Goal: Task Accomplishment & Management: Manage account settings

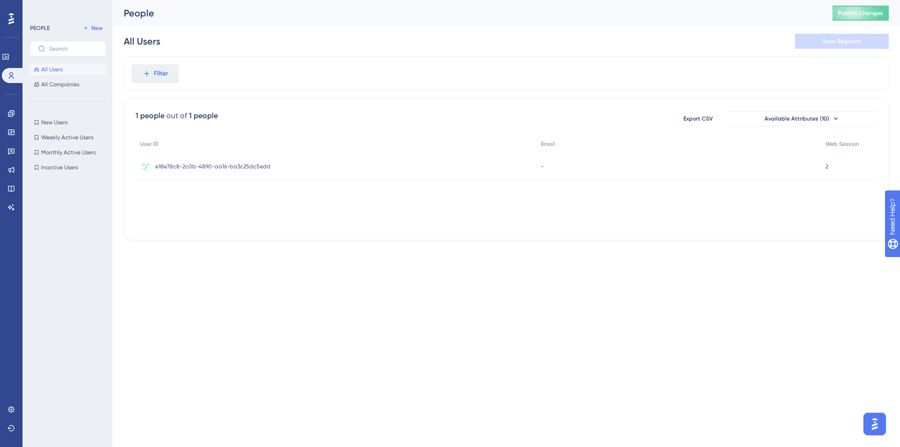
click at [336, 256] on div "Performance Users Engagement Widgets Feedback Product Updates Knowledge Base AI…" at bounding box center [450, 135] width 900 height 270
click at [7, 408] on link at bounding box center [10, 409] width 7 height 15
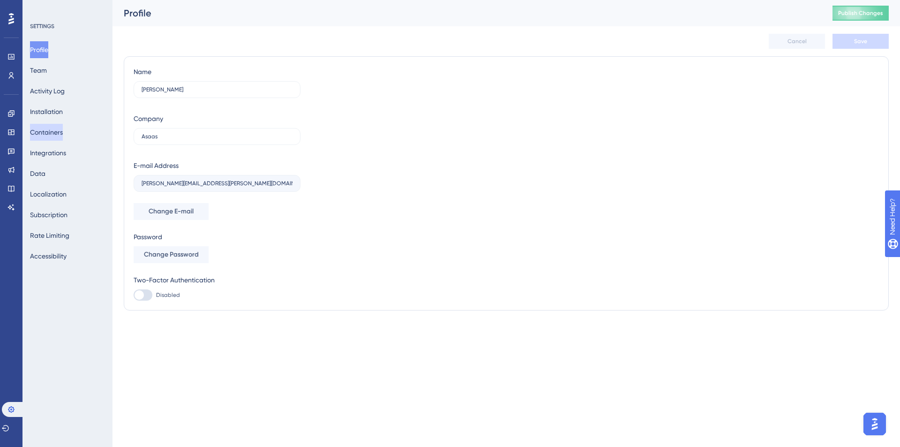
click at [51, 131] on button "Containers" at bounding box center [46, 132] width 33 height 17
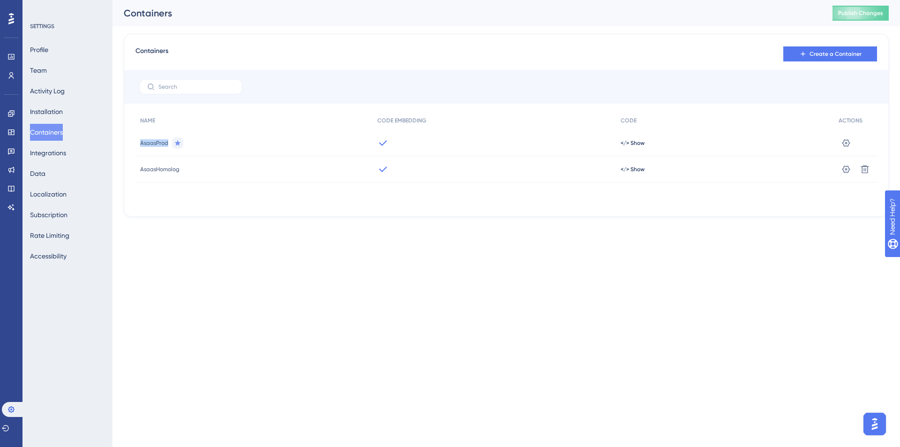
drag, startPoint x: 138, startPoint y: 142, endPoint x: 192, endPoint y: 142, distance: 53.9
click at [192, 142] on div "AsaasProd" at bounding box center [253, 143] width 237 height 26
click at [9, 73] on icon at bounding box center [10, 75] width 7 height 7
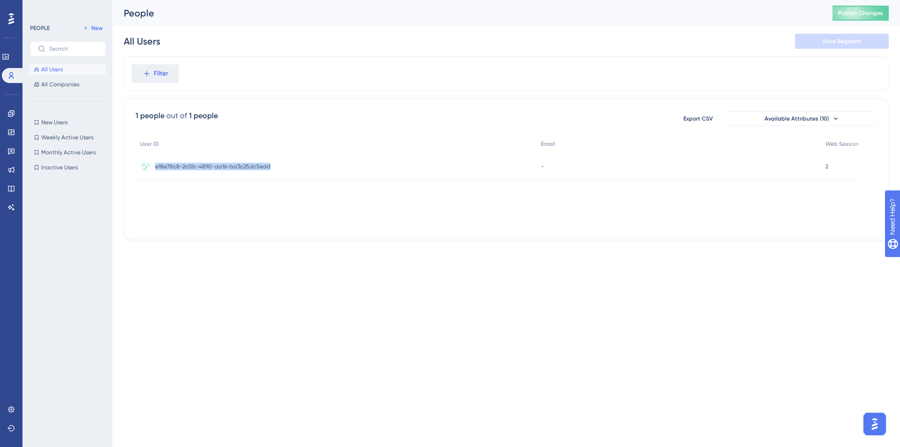
drag, startPoint x: 154, startPoint y: 165, endPoint x: 374, endPoint y: 164, distance: 220.3
click at [374, 164] on div "e18e78c8-2c0b-4890-aa16-ba3c25dc5edd e18e78c8-2c0b-4890-aa16-ba3c25dc5edd" at bounding box center [335, 166] width 401 height 26
drag, startPoint x: 454, startPoint y: 225, endPoint x: 652, endPoint y: 227, distance: 197.8
click at [652, 227] on div "User ID Email Web Session e18e78c8-2c0b-4890-aa16-ba3c25dc5edd e18e78c8-2c0b-48…" at bounding box center [505, 182] width 741 height 94
click at [460, 225] on div "User ID Email Web Session e18e78c8-2c0b-4890-aa16-ba3c25dc5edd e18e78c8-2c0b-48…" at bounding box center [505, 182] width 741 height 94
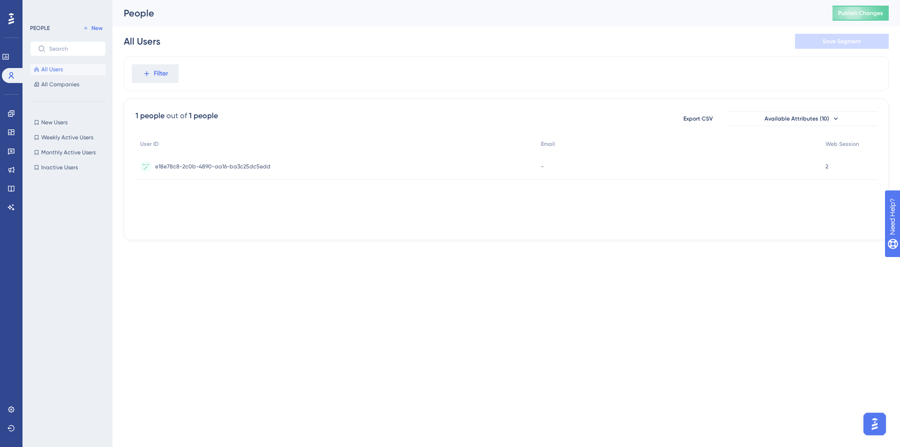
click at [456, 222] on div "User ID Email Web Session e18e78c8-2c0b-4890-aa16-ba3c25dc5edd e18e78c8-2c0b-48…" at bounding box center [505, 182] width 741 height 94
drag, startPoint x: 281, startPoint y: 169, endPoint x: 149, endPoint y: 167, distance: 132.2
click at [149, 167] on div "e18e78c8-2c0b-4890-aa16-ba3c25dc5edd e18e78c8-2c0b-4890-aa16-ba3c25dc5edd" at bounding box center [335, 166] width 401 height 26
click at [13, 410] on icon at bounding box center [10, 408] width 7 height 7
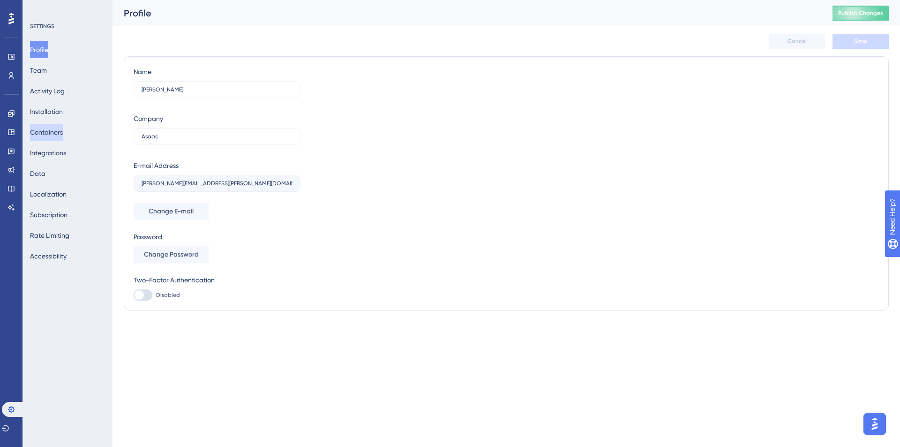
click at [53, 134] on button "Containers" at bounding box center [46, 132] width 33 height 17
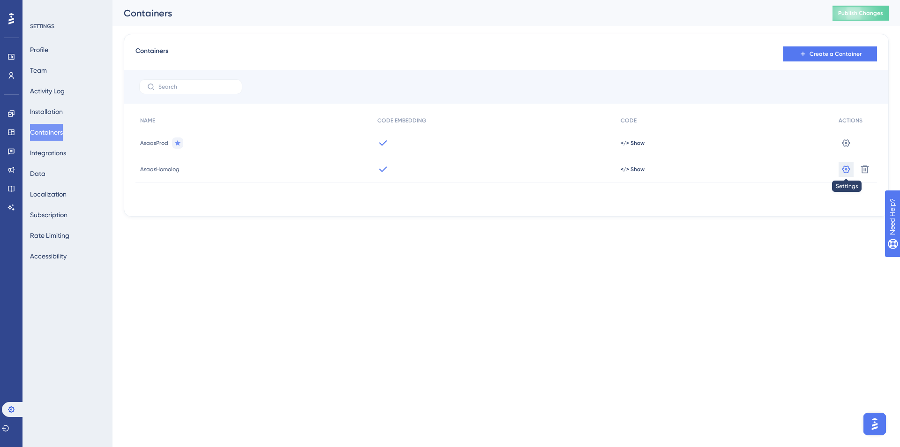
click at [841, 167] on button at bounding box center [845, 169] width 15 height 15
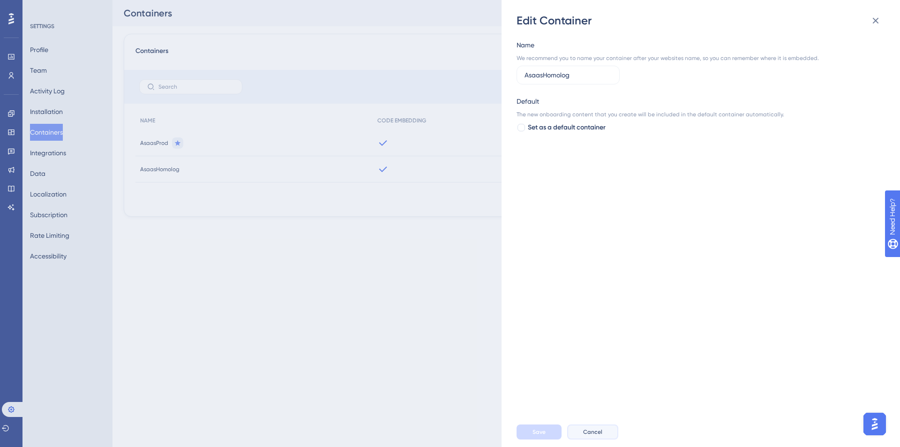
click at [589, 430] on span "Cancel" at bounding box center [592, 431] width 19 height 7
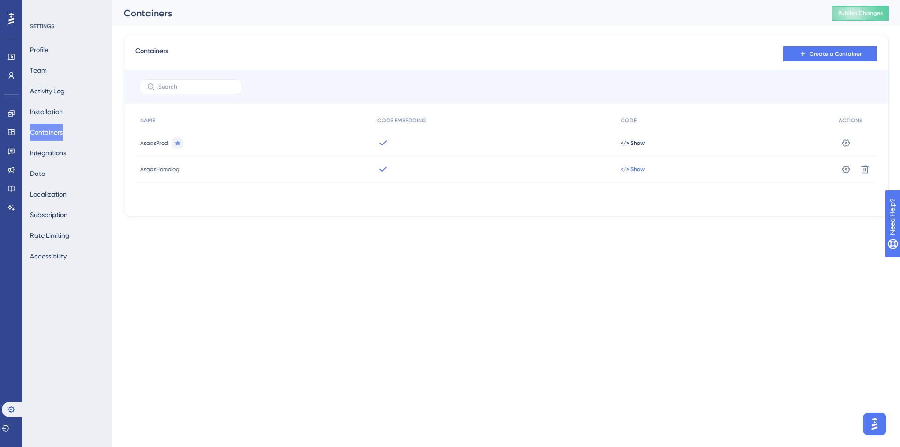
click at [635, 169] on span "</> Show" at bounding box center [633, 168] width 24 height 7
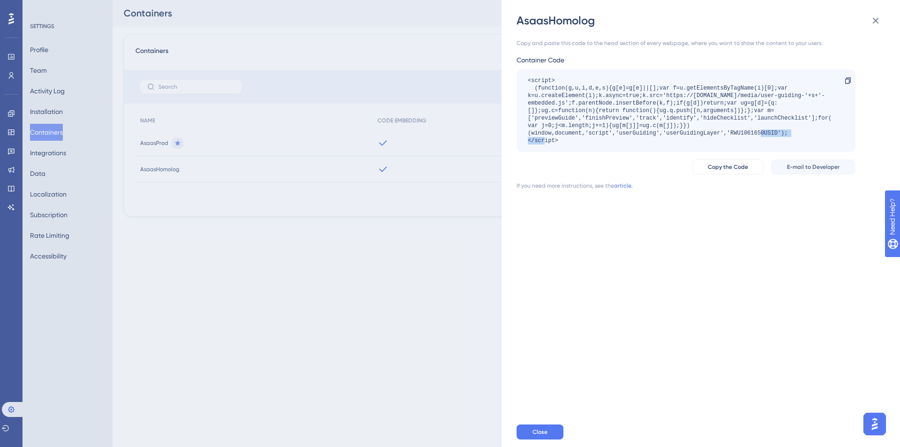
drag, startPoint x: 731, startPoint y: 130, endPoint x: 779, endPoint y: 133, distance: 48.4
click at [779, 133] on div "<script> (function(g,u,i,d,e,s){g[e]=g[e]||[];var f=u.getElementsByTagName(i)[0…" at bounding box center [681, 110] width 307 height 67
click at [877, 22] on icon at bounding box center [876, 21] width 6 height 6
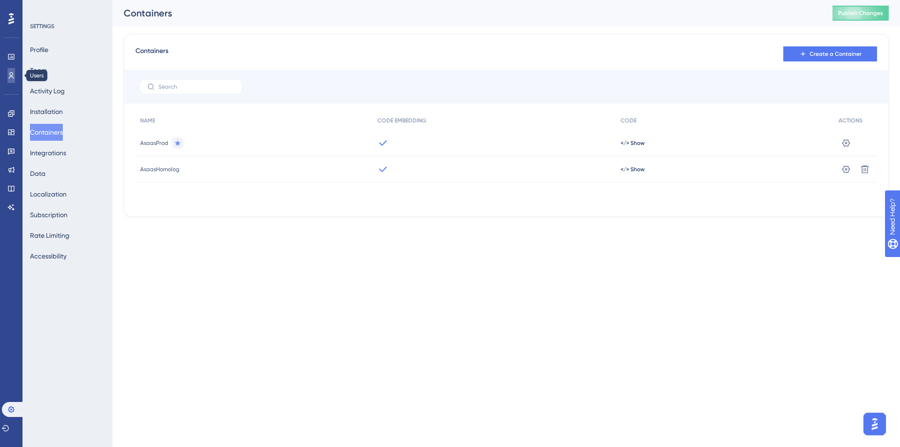
click at [13, 77] on icon at bounding box center [11, 75] width 5 height 7
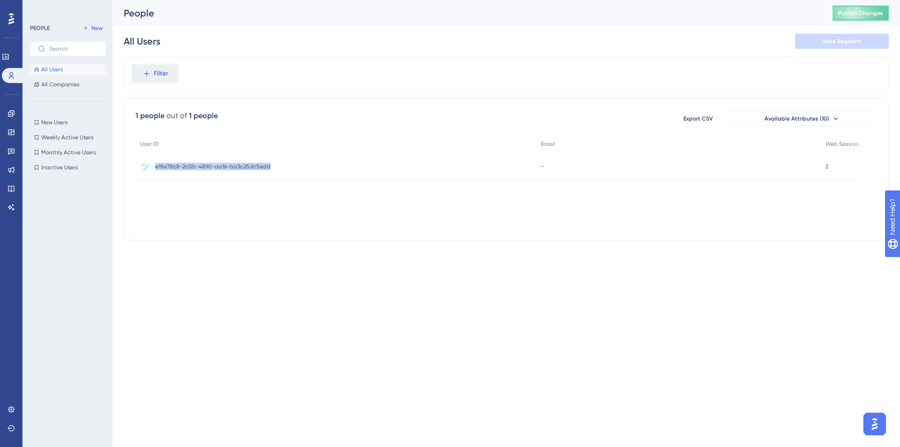
drag, startPoint x: 156, startPoint y: 166, endPoint x: 314, endPoint y: 164, distance: 157.9
click at [314, 164] on div "e18e78c8-2c0b-4890-aa16-ba3c25dc5edd e18e78c8-2c0b-4890-aa16-ba3c25dc5edd" at bounding box center [335, 166] width 401 height 26
click at [396, 257] on div "Performance Users Engagement Widgets Feedback Product Updates Knowledge Base AI…" at bounding box center [450, 135] width 900 height 270
drag, startPoint x: 303, startPoint y: 227, endPoint x: 624, endPoint y: 219, distance: 321.6
click at [624, 219] on div "User ID Email Web Session e18e78c8-2c0b-4890-aa16-ba3c25dc5edd e18e78c8-2c0b-48…" at bounding box center [505, 182] width 741 height 94
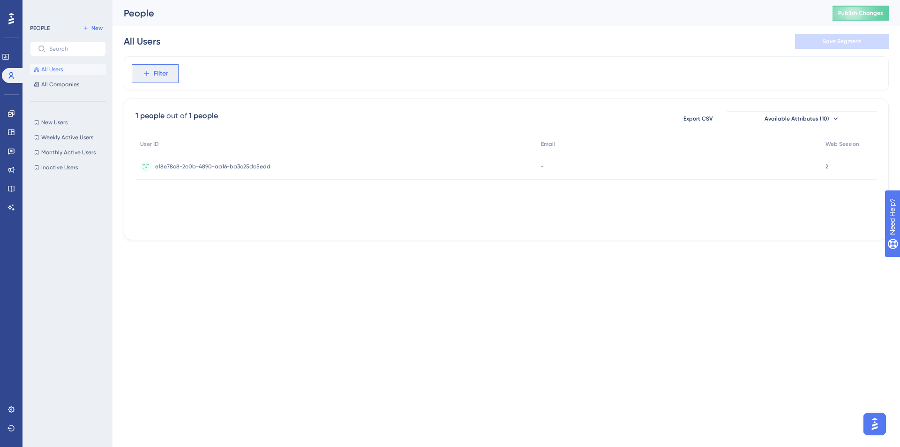
click at [162, 77] on span "Filter" at bounding box center [161, 73] width 15 height 11
type input "con"
click at [289, 80] on div "Filter con No Result Found No Result Found" at bounding box center [506, 73] width 765 height 35
click at [253, 166] on span "e18e78c8-2c0b-4890-aa16-ba3c25dc5edd" at bounding box center [212, 166] width 115 height 7
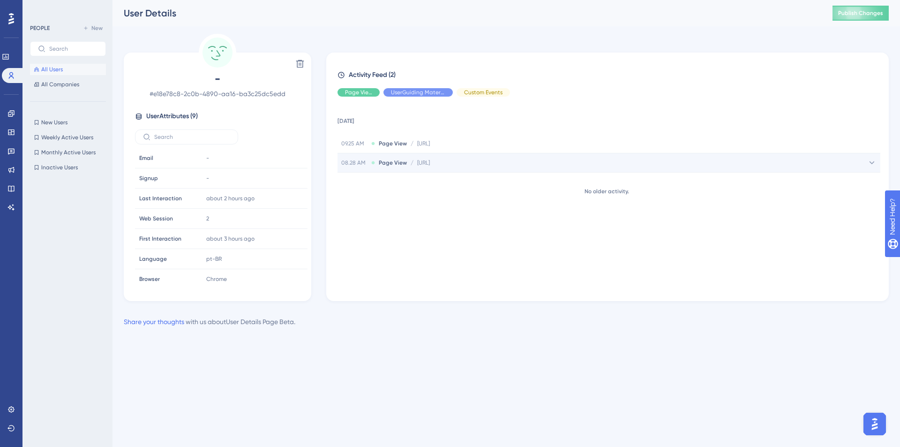
drag, startPoint x: 338, startPoint y: 162, endPoint x: 530, endPoint y: 165, distance: 191.7
click at [530, 165] on div "08.28 AM Page View / [URL] [URL]" at bounding box center [608, 162] width 543 height 19
click at [468, 235] on div "[DATE] 09.25 AM Page View / [URL] [URL] 08.28 AM Page View / [URL] [URL] Page U…" at bounding box center [610, 195] width 547 height 182
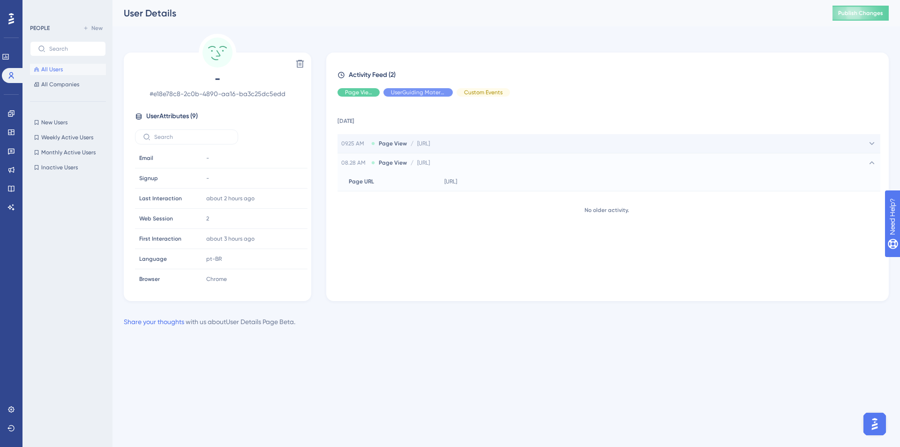
click at [430, 142] on span "[URL]" at bounding box center [423, 143] width 13 height 7
drag, startPoint x: 339, startPoint y: 160, endPoint x: 363, endPoint y: 161, distance: 23.9
click at [363, 161] on div "08.28 AM Page View / [URL] [URL]" at bounding box center [608, 162] width 543 height 19
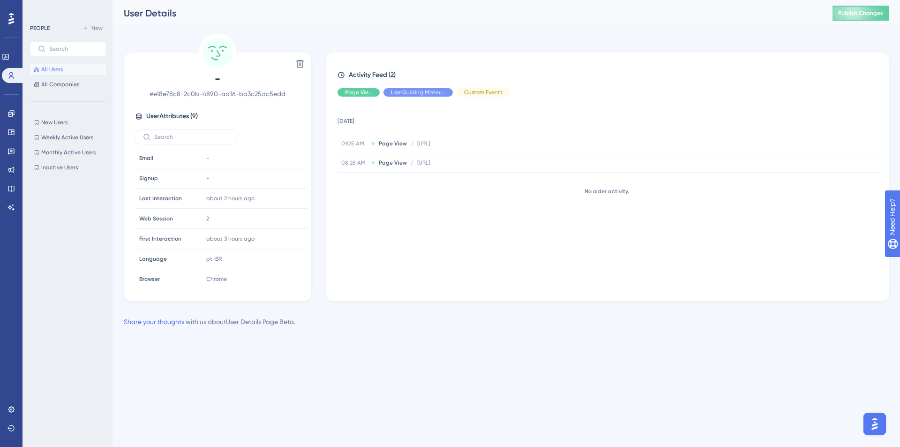
click at [410, 209] on div "[DATE] 09.25 AM Page View / [URL] [URL] 08.28 AM Page View / [URL] [URL] No old…" at bounding box center [610, 195] width 547 height 182
click at [48, 65] on button "All Users" at bounding box center [68, 69] width 76 height 11
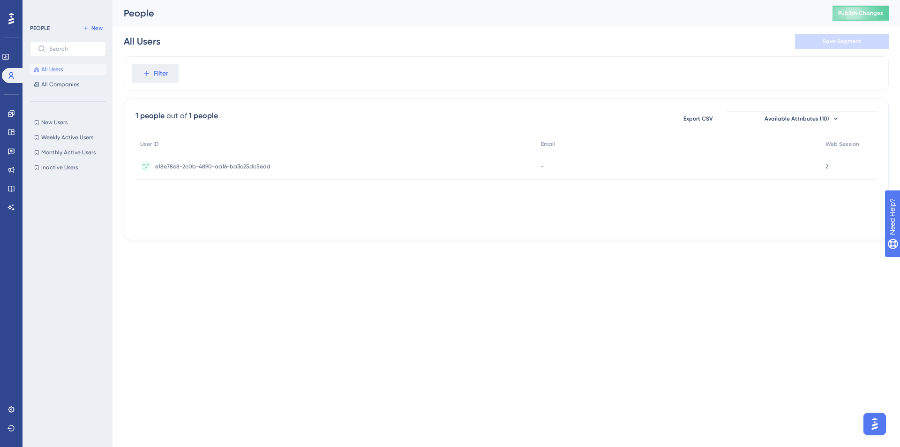
drag, startPoint x: 517, startPoint y: 225, endPoint x: 709, endPoint y: 227, distance: 191.7
click at [716, 231] on div "1 people out of 1 people Export CSV Available Attributes (10) User ID Email Web…" at bounding box center [506, 169] width 765 height 142
click at [556, 231] on div "1 people out of 1 people Export CSV Available Attributes (10) User ID Email Web…" at bounding box center [506, 169] width 765 height 142
click at [538, 224] on div "User ID Email Web Session e18e78c8-2c0b-4890-aa16-ba3c25dc5edd e18e78c8-2c0b-48…" at bounding box center [505, 182] width 741 height 94
click at [223, 165] on span "e18e78c8-2c0b-4890-aa16-ba3c25dc5edd" at bounding box center [212, 166] width 115 height 7
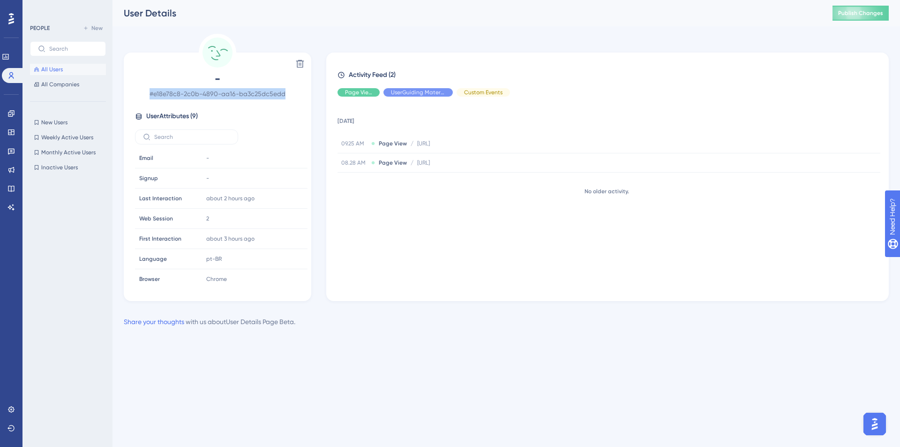
drag, startPoint x: 298, startPoint y: 94, endPoint x: 148, endPoint y: 95, distance: 150.0
click at [148, 95] on span "# e18e78c8-2c0b-4890-aa16-ba3c25dc5edd" at bounding box center [217, 93] width 165 height 11
click at [151, 97] on span "# e18e78c8-2c0b-4890-aa16-ba3c25dc5edd" at bounding box center [217, 93] width 165 height 11
drag, startPoint x: 154, startPoint y: 95, endPoint x: 292, endPoint y: 91, distance: 138.8
click at [292, 91] on span "# e18e78c8-2c0b-4890-aa16-ba3c25dc5edd" at bounding box center [217, 93] width 165 height 11
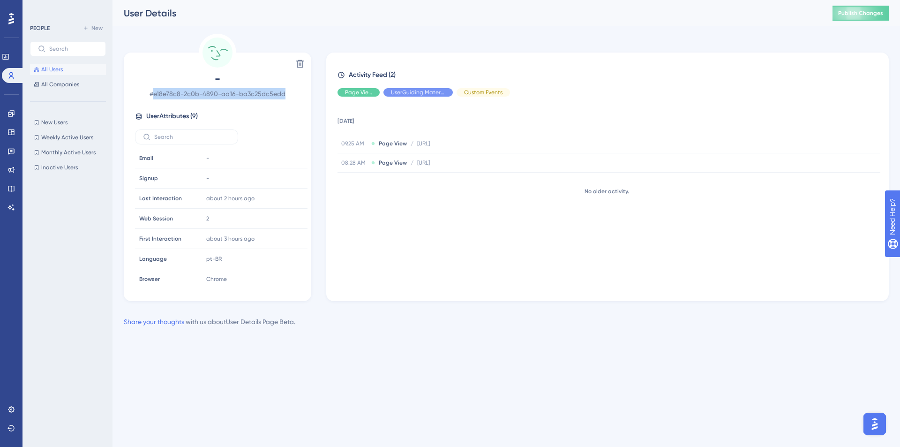
click at [292, 91] on span "# e18e78c8-2c0b-4890-aa16-ba3c25dc5edd" at bounding box center [217, 93] width 165 height 11
drag, startPoint x: 292, startPoint y: 91, endPoint x: 146, endPoint y: 96, distance: 146.3
click at [146, 96] on span "# e18e78c8-2c0b-4890-aa16-ba3c25dc5edd" at bounding box center [217, 93] width 165 height 11
drag, startPoint x: 146, startPoint y: 96, endPoint x: 302, endPoint y: 93, distance: 155.6
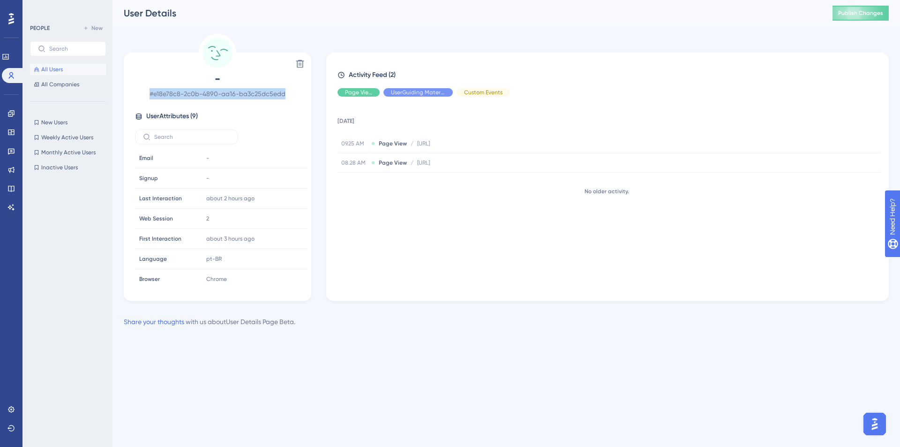
click at [302, 93] on div "- # e18e78c8-2c0b-4890-aa16-ba3c25dc5edd User Attributes ( 9 ) Email Email - Si…" at bounding box center [217, 178] width 180 height 215
click at [303, 93] on div "- # e18e78c8-2c0b-4890-aa16-ba3c25dc5edd User Attributes ( 9 ) Email Email - Si…" at bounding box center [217, 178] width 180 height 215
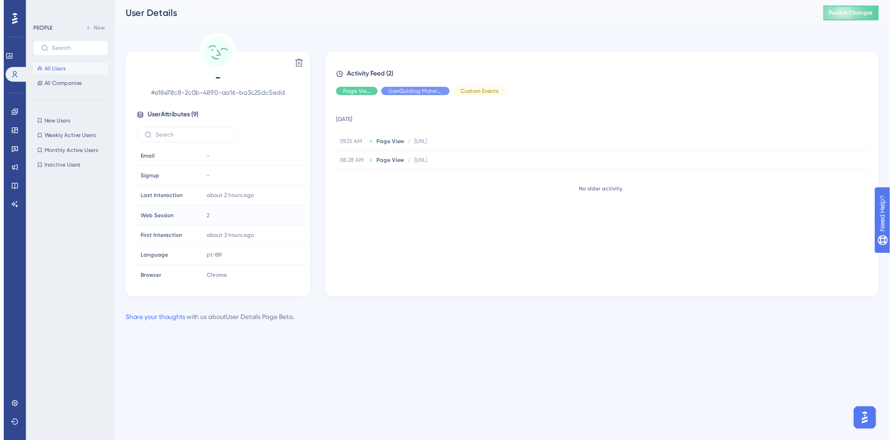
scroll to position [44, 0]
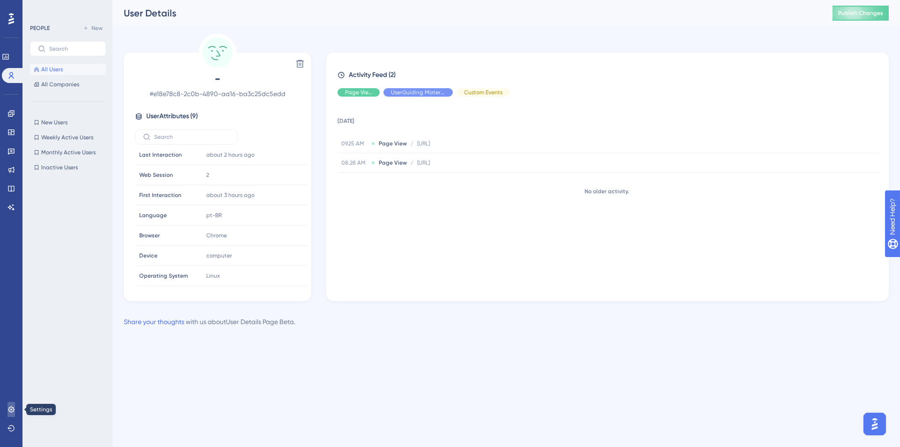
click at [9, 408] on icon at bounding box center [11, 409] width 6 height 6
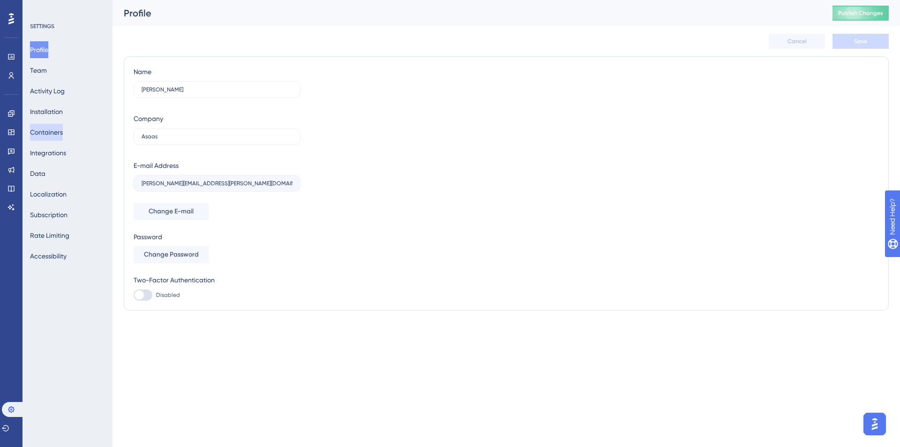
click at [63, 135] on button "Containers" at bounding box center [46, 132] width 33 height 17
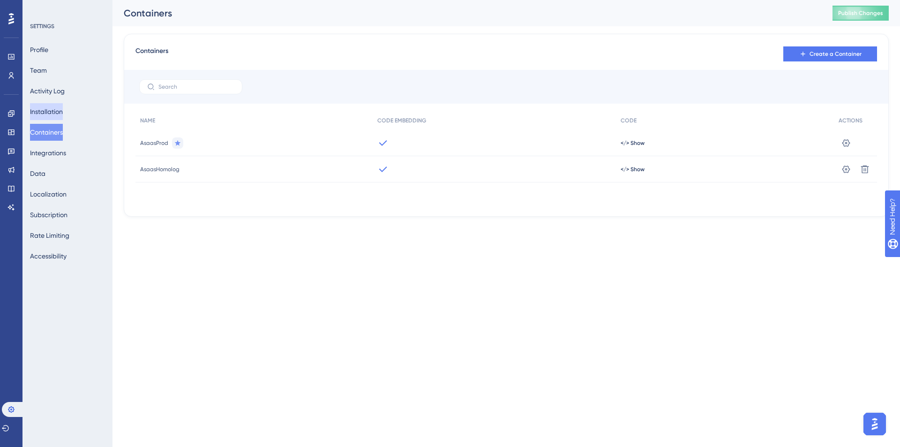
click at [63, 113] on button "Installation" at bounding box center [46, 111] width 33 height 17
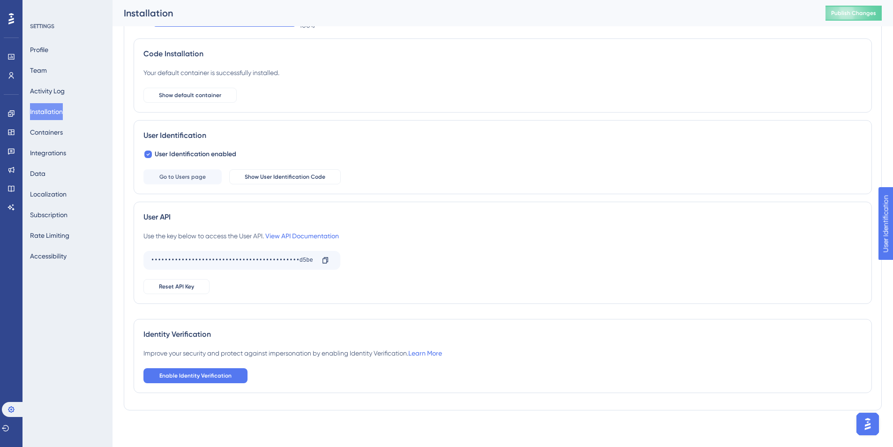
scroll to position [47, 0]
click at [58, 131] on button "Containers" at bounding box center [46, 132] width 33 height 17
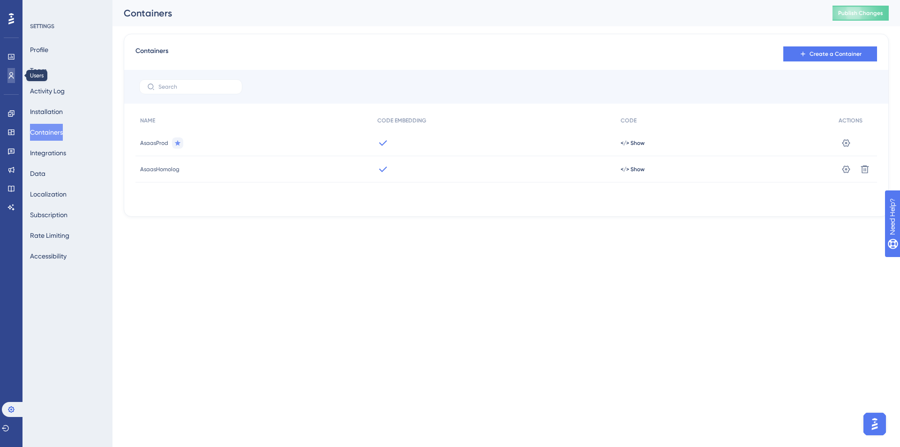
click at [13, 68] on link at bounding box center [10, 75] width 7 height 15
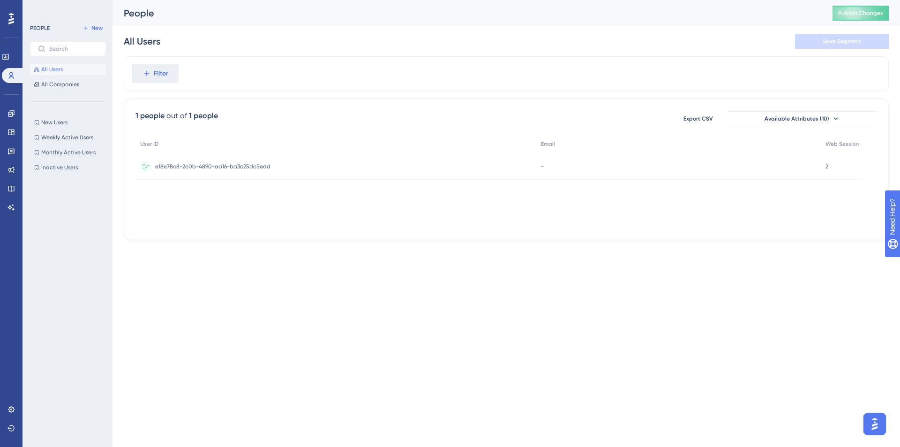
click at [227, 168] on span "e18e78c8-2c0b-4890-aa16-ba3c25dc5edd" at bounding box center [212, 166] width 115 height 7
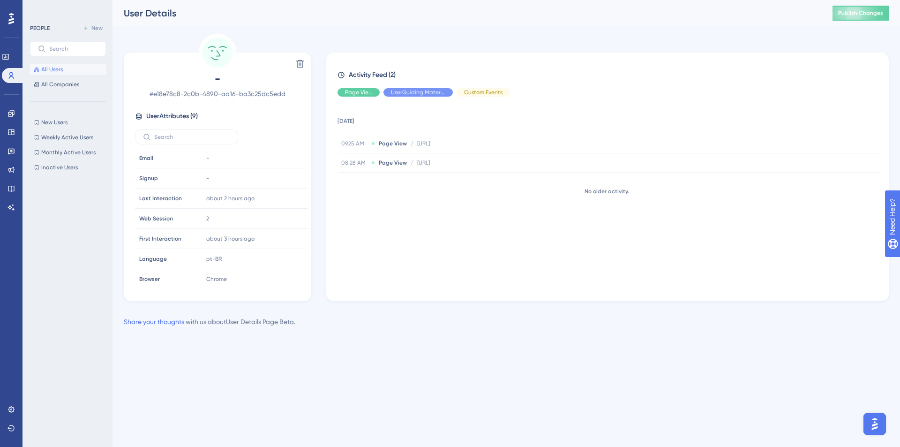
click at [75, 67] on button "All Users" at bounding box center [68, 69] width 76 height 11
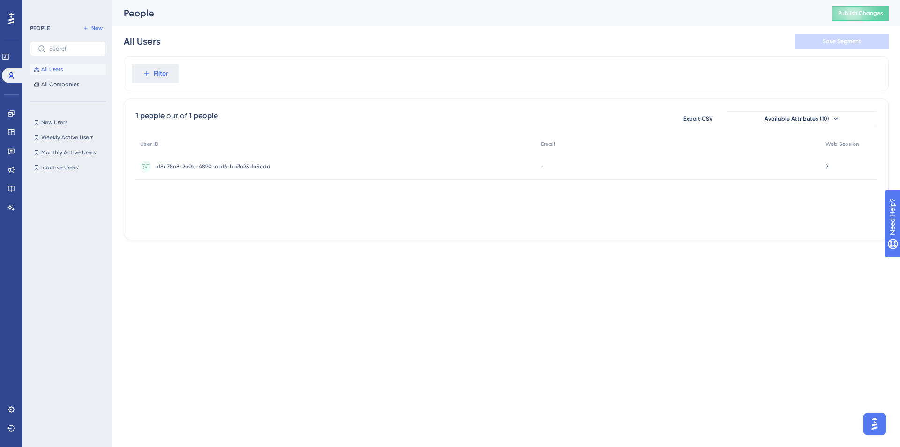
drag, startPoint x: 543, startPoint y: 226, endPoint x: 256, endPoint y: 233, distance: 286.9
click at [281, 241] on div "Performance Users Engagement Widgets Feedback Product Updates Knowledge Base AI…" at bounding box center [505, 127] width 787 height 255
click at [247, 226] on div "User ID Email Web Session e18e78c8-2c0b-4890-aa16-ba3c25dc5edd e18e78c8-2c0b-48…" at bounding box center [505, 182] width 741 height 94
click at [245, 209] on div "User ID Email Web Session e18e78c8-2c0b-4890-aa16-ba3c25dc5edd e18e78c8-2c0b-48…" at bounding box center [505, 182] width 741 height 94
drag, startPoint x: 462, startPoint y: 211, endPoint x: 489, endPoint y: 215, distance: 27.4
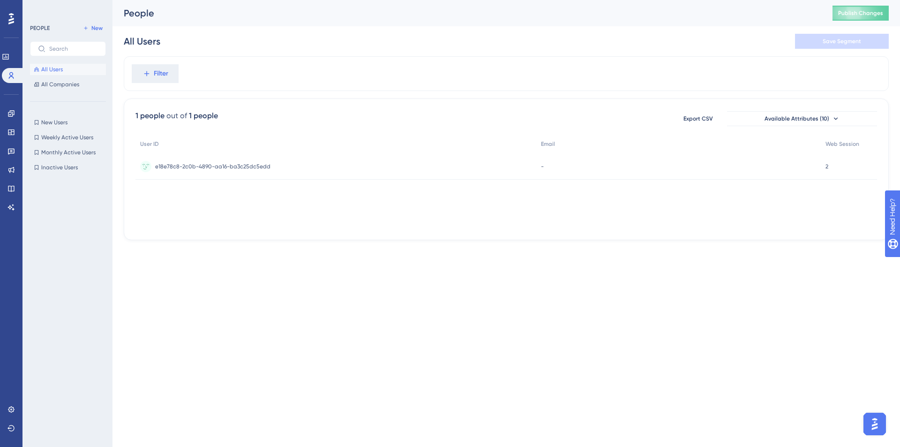
click at [463, 211] on div "User ID Email Web Session e18e78c8-2c0b-4890-aa16-ba3c25dc5edd e18e78c8-2c0b-48…" at bounding box center [505, 182] width 741 height 94
click at [584, 223] on div "User ID Email Web Session e18e78c8-2c0b-4890-aa16-ba3c25dc5edd e18e78c8-2c0b-48…" at bounding box center [505, 182] width 741 height 94
click at [335, 224] on div "User ID Email Web Session e18e78c8-2c0b-4890-aa16-ba3c25dc5edd e18e78c8-2c0b-48…" at bounding box center [505, 182] width 741 height 94
click at [258, 168] on span "e18e78c8-2c0b-4890-aa16-ba3c25dc5edd" at bounding box center [212, 166] width 115 height 7
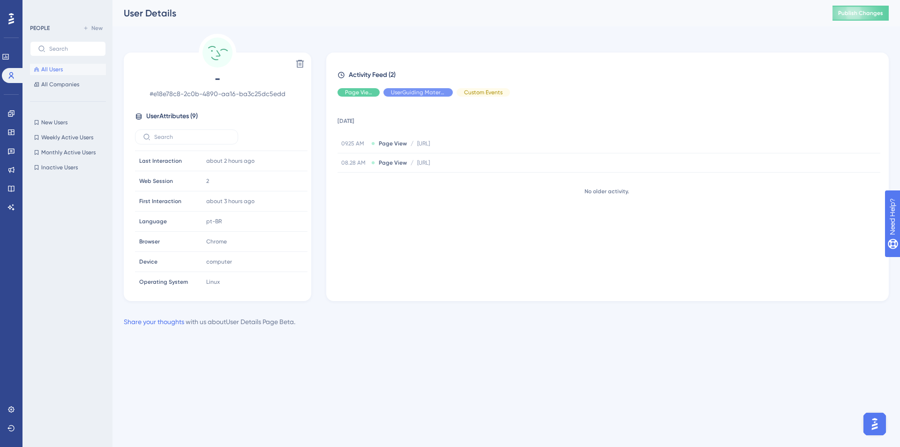
scroll to position [44, 0]
click at [15, 403] on link at bounding box center [10, 409] width 7 height 15
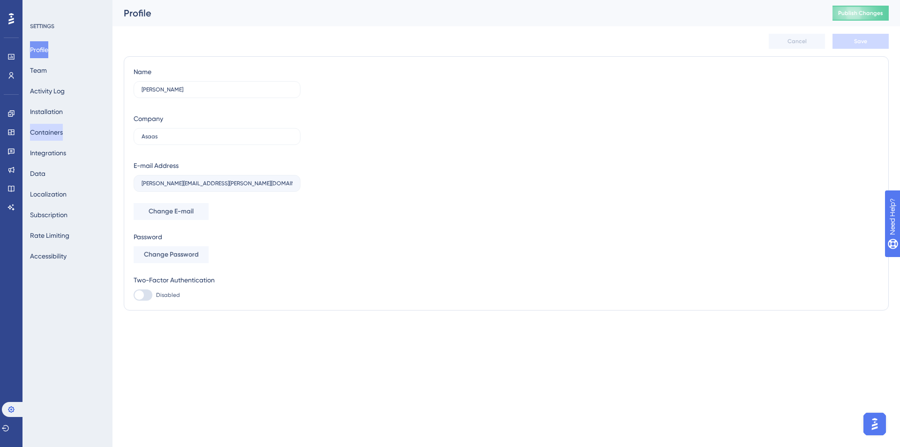
click at [63, 140] on button "Containers" at bounding box center [46, 132] width 33 height 17
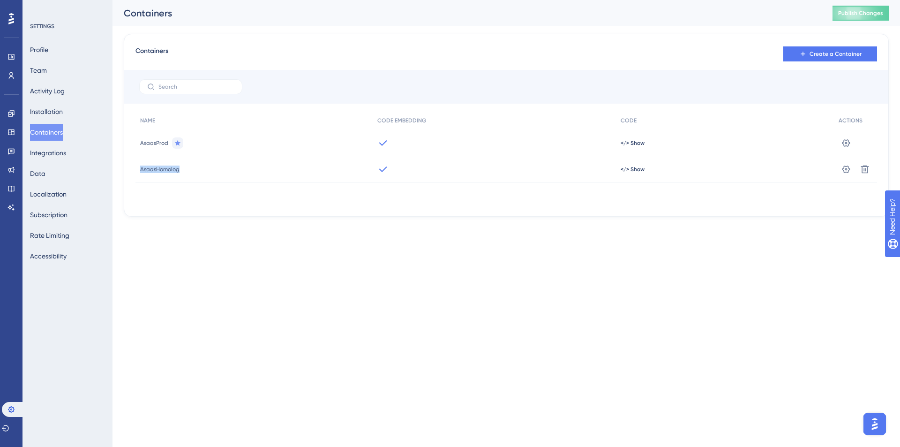
drag, startPoint x: 137, startPoint y: 168, endPoint x: 454, endPoint y: 164, distance: 316.8
click at [0, 0] on div "AsaasHomolog </> Show Settings Delete" at bounding box center [0, 0] width 0 height 0
click at [325, 201] on div "NAME CODE EMBEDDING CODE ACTIONS AsaasProd </> Show Settings AsaasHomolog </> S…" at bounding box center [505, 158] width 741 height 94
drag, startPoint x: 140, startPoint y: 163, endPoint x: 215, endPoint y: 166, distance: 75.0
click at [215, 166] on div "AsaasHomolog" at bounding box center [253, 169] width 237 height 26
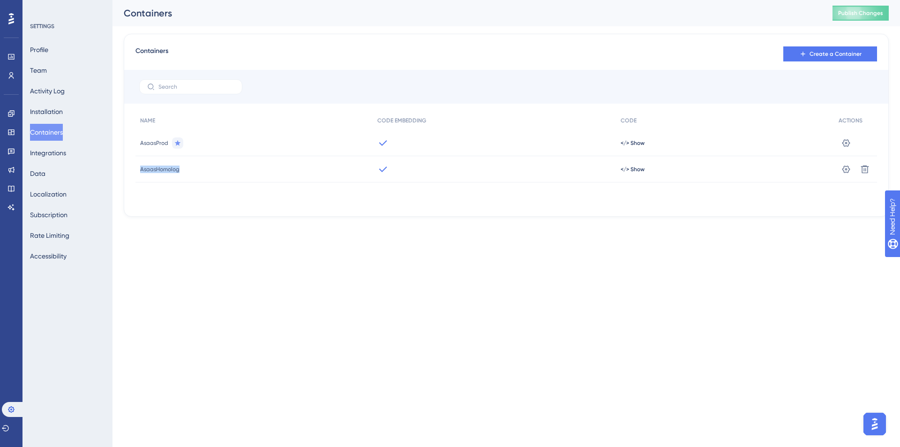
click at [236, 200] on div "NAME CODE EMBEDDING CODE ACTIONS AsaasProd </> Show Settings AsaasHomolog </> S…" at bounding box center [505, 158] width 741 height 94
click at [10, 78] on icon at bounding box center [10, 75] width 7 height 7
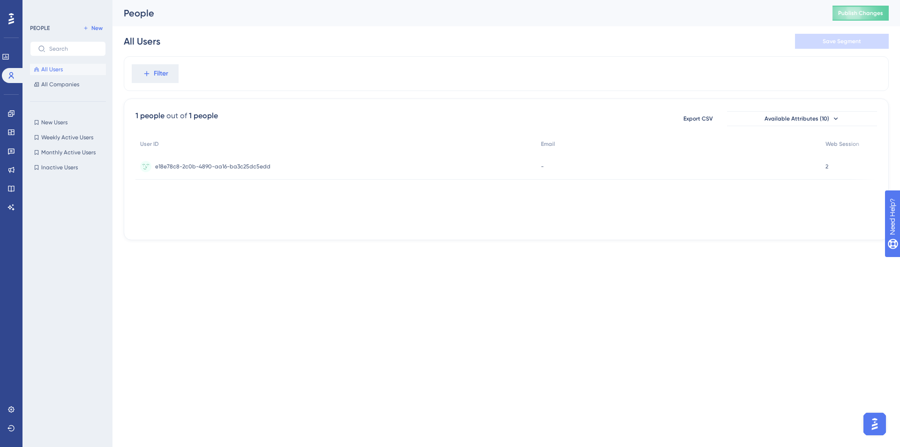
drag, startPoint x: 237, startPoint y: 224, endPoint x: 282, endPoint y: 228, distance: 45.2
click at [281, 228] on div "1 people out of 1 people Export CSV Available Attributes (10) User ID Email Web…" at bounding box center [506, 169] width 765 height 142
drag, startPoint x: 303, startPoint y: 226, endPoint x: 545, endPoint y: 218, distance: 241.9
click at [545, 218] on div "User ID Email Web Session e18e78c8-2c0b-4890-aa16-ba3c25dc5edd e18e78c8-2c0b-48…" at bounding box center [505, 182] width 741 height 94
drag, startPoint x: 598, startPoint y: 220, endPoint x: 628, endPoint y: 227, distance: 31.3
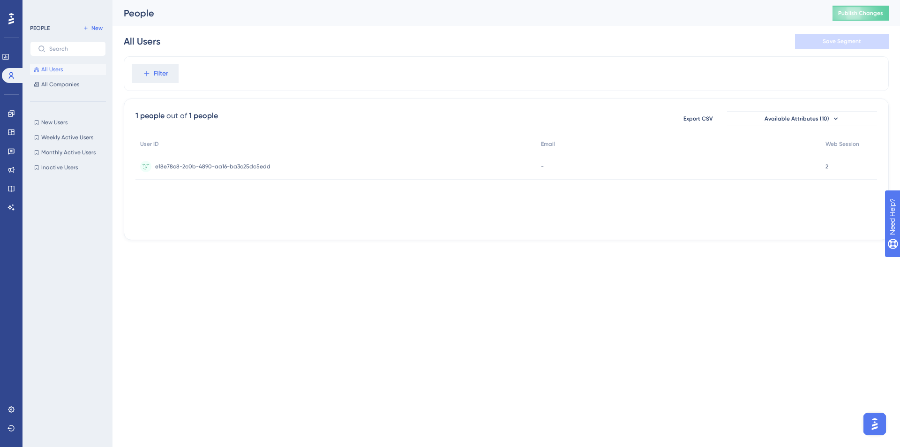
click at [624, 225] on div "User ID Email Web Session e18e78c8-2c0b-4890-aa16-ba3c25dc5edd e18e78c8-2c0b-48…" at bounding box center [505, 182] width 741 height 94
click at [630, 227] on div "User ID Email Web Session e18e78c8-2c0b-4890-aa16-ba3c25dc5edd e18e78c8-2c0b-48…" at bounding box center [505, 182] width 741 height 94
click at [629, 228] on div "1 people out of 1 people Export CSV Available Attributes (10) User ID Email Web…" at bounding box center [506, 169] width 765 height 142
click at [548, 225] on div "User ID Email Web Session e18e78c8-2c0b-4890-aa16-ba3c25dc5edd e18e78c8-2c0b-48…" at bounding box center [505, 182] width 741 height 94
click at [70, 79] on button "All Companies" at bounding box center [68, 84] width 76 height 11
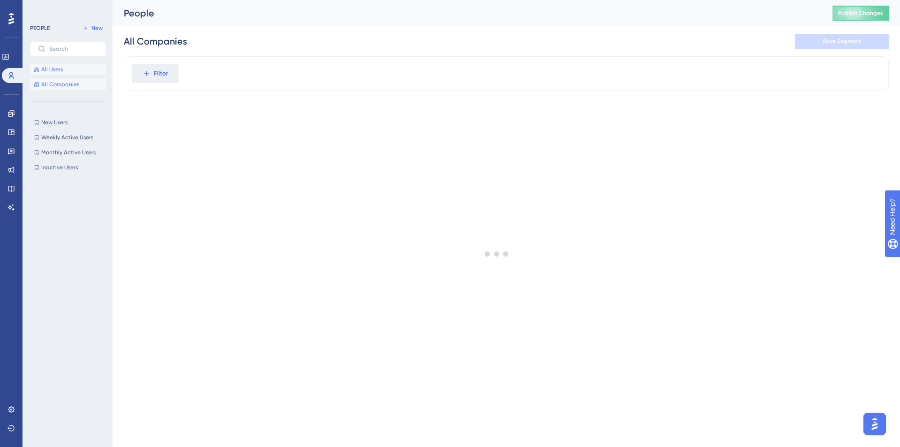
click at [70, 73] on button "All Users" at bounding box center [68, 69] width 76 height 11
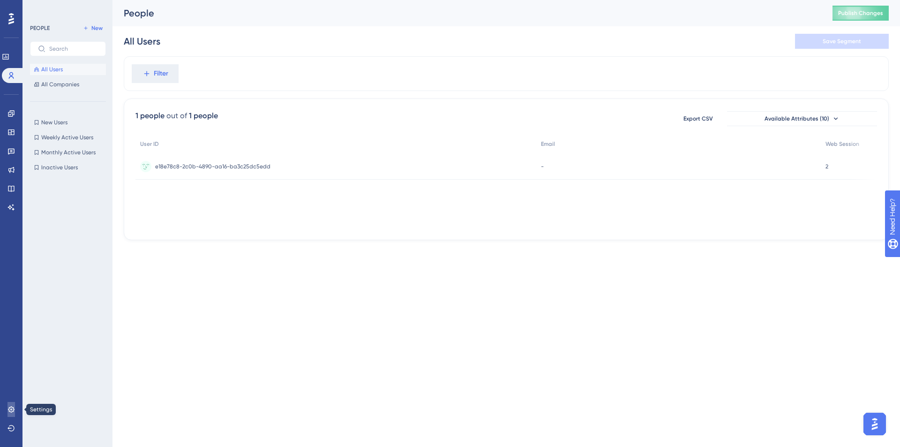
click at [9, 407] on icon at bounding box center [11, 409] width 6 height 6
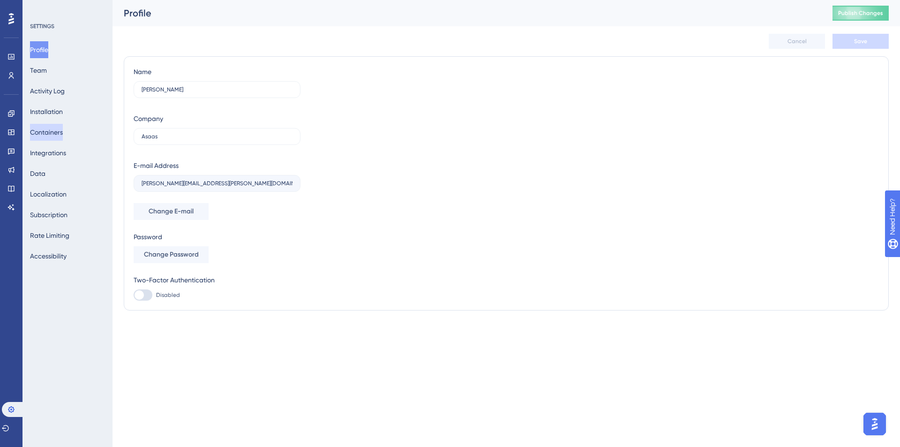
click at [63, 132] on button "Containers" at bounding box center [46, 132] width 33 height 17
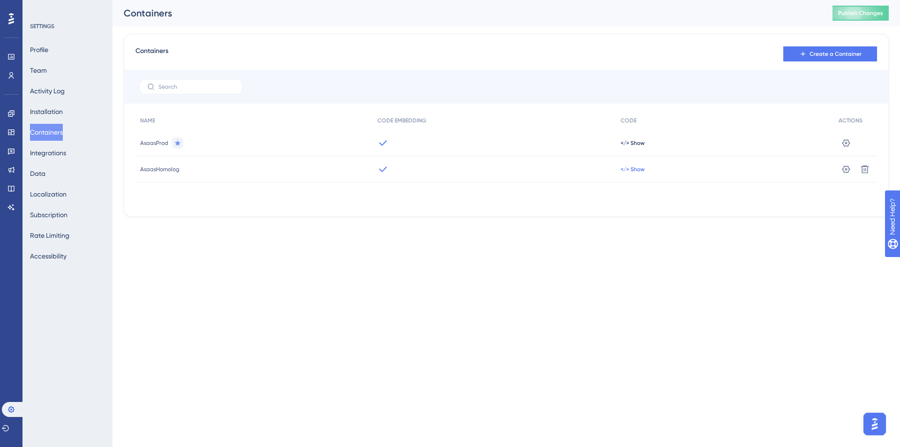
click at [640, 170] on span "</> Show" at bounding box center [633, 168] width 24 height 7
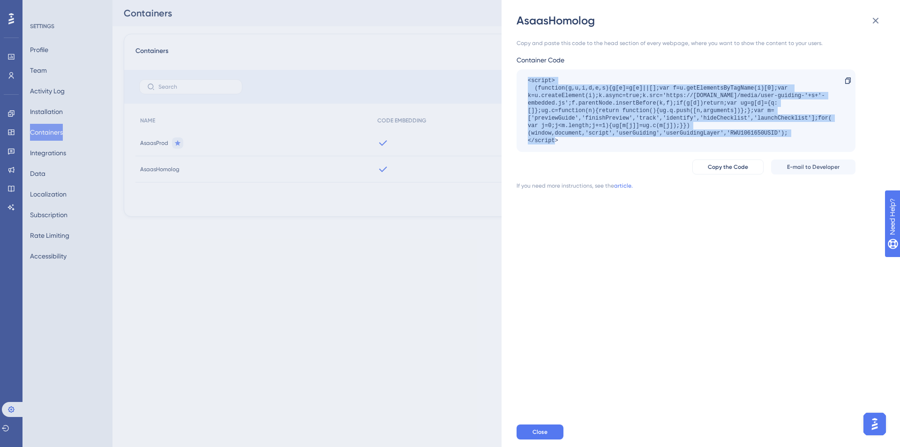
drag, startPoint x: 816, startPoint y: 132, endPoint x: 522, endPoint y: 75, distance: 299.6
click at [522, 75] on div "<script> (function(g,u,i,d,e,s){g[e]=g[e]||[];var f=u.getElementsByTagName(i)[0…" at bounding box center [685, 110] width 339 height 82
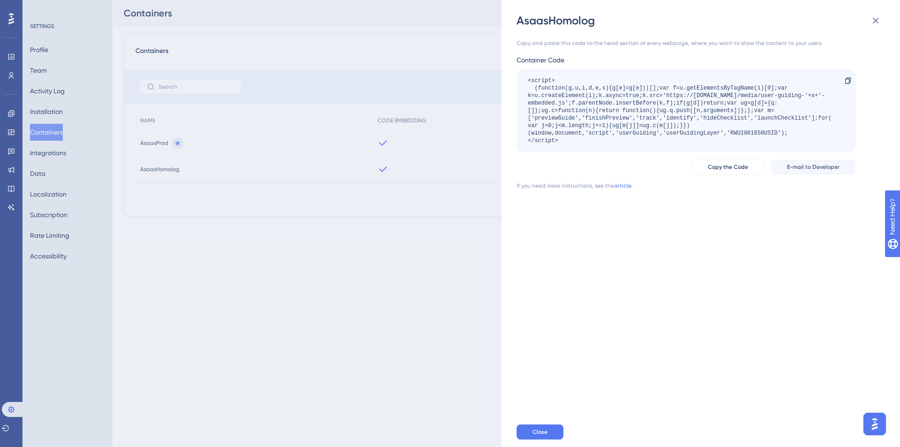
click at [429, 248] on div "AsaasHomolog Copy and paste this code to the head section of every webpage, whe…" at bounding box center [450, 223] width 900 height 447
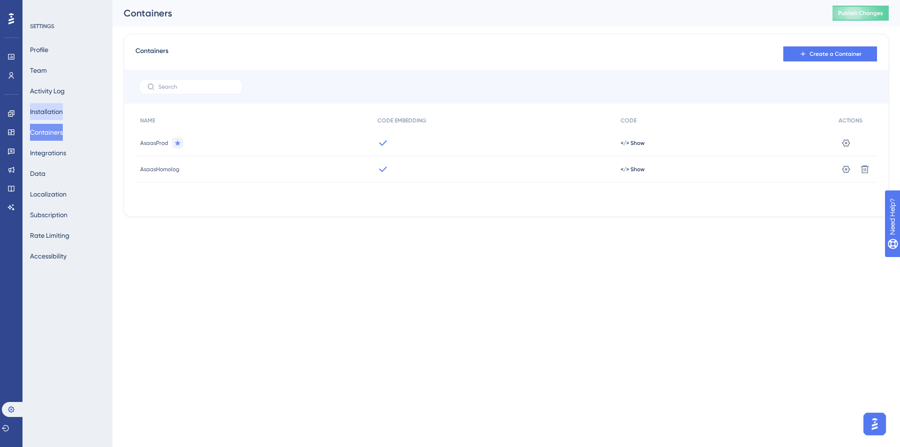
click at [62, 110] on button "Installation" at bounding box center [46, 111] width 33 height 17
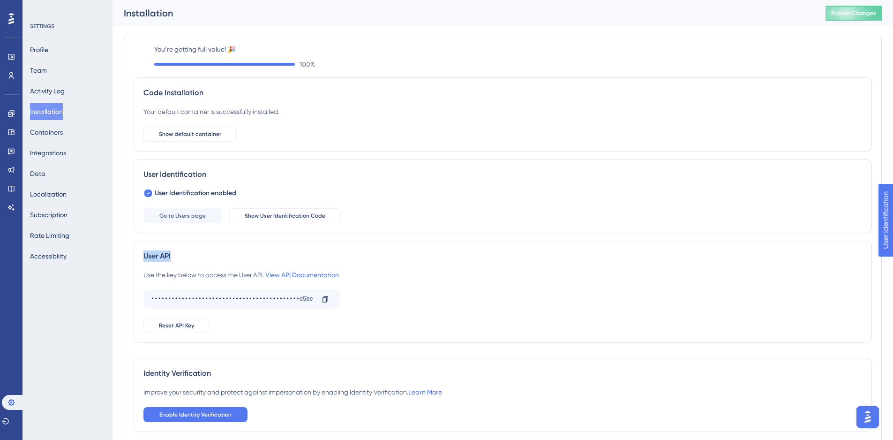
drag, startPoint x: 142, startPoint y: 255, endPoint x: 192, endPoint y: 254, distance: 49.2
click at [192, 254] on div "User API Use the key below to access the User API. View API Documentation •••••…" at bounding box center [503, 291] width 738 height 102
click at [15, 76] on link at bounding box center [10, 75] width 7 height 15
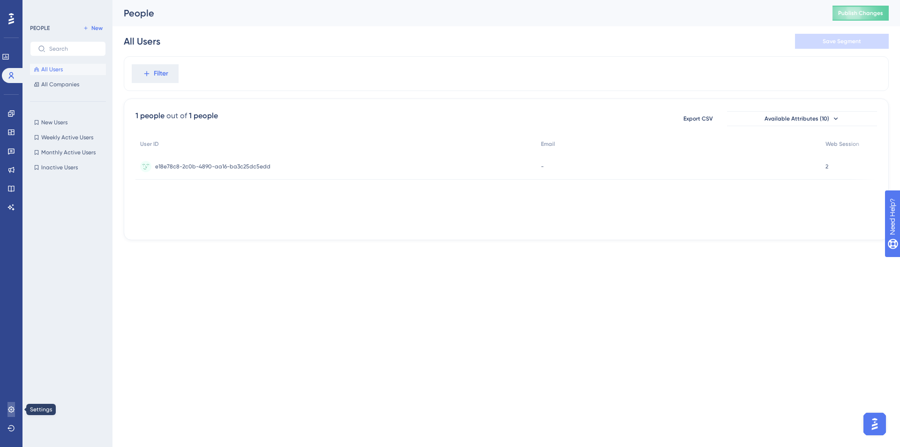
click at [7, 406] on link at bounding box center [10, 409] width 7 height 15
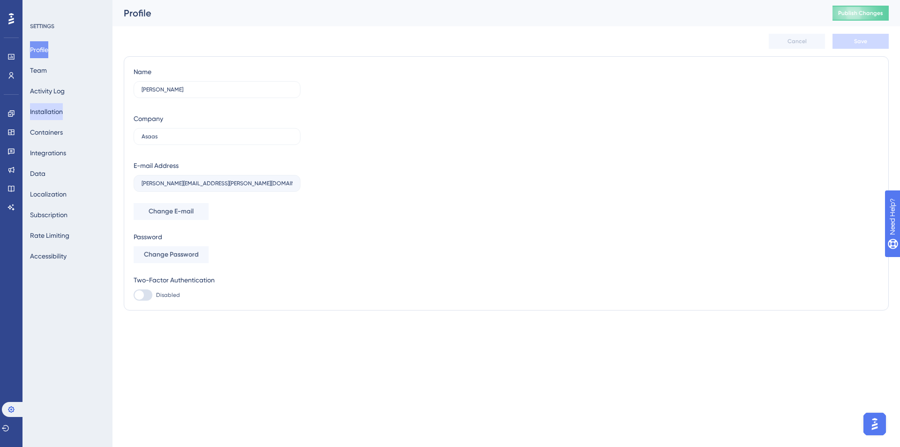
click at [53, 113] on button "Installation" at bounding box center [46, 111] width 33 height 17
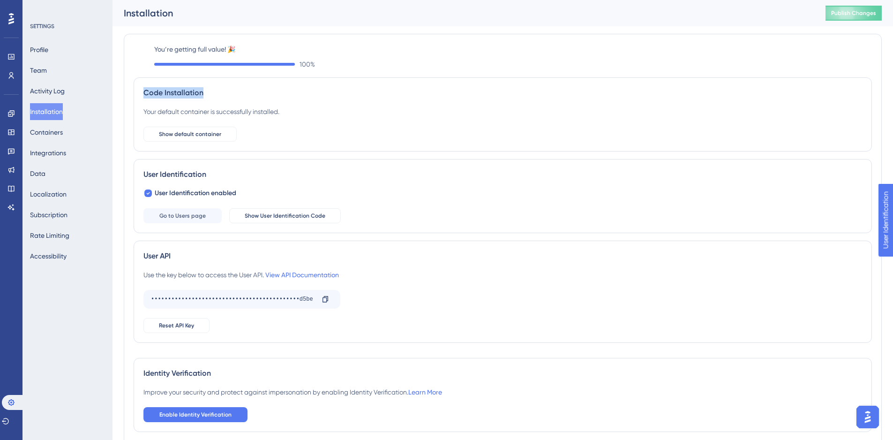
drag, startPoint x: 145, startPoint y: 87, endPoint x: 300, endPoint y: 92, distance: 154.7
click at [300, 92] on div "Code Installation" at bounding box center [502, 92] width 718 height 11
click at [358, 103] on div "Code Installation Your default container is successfully installed. Show defaul…" at bounding box center [503, 114] width 738 height 74
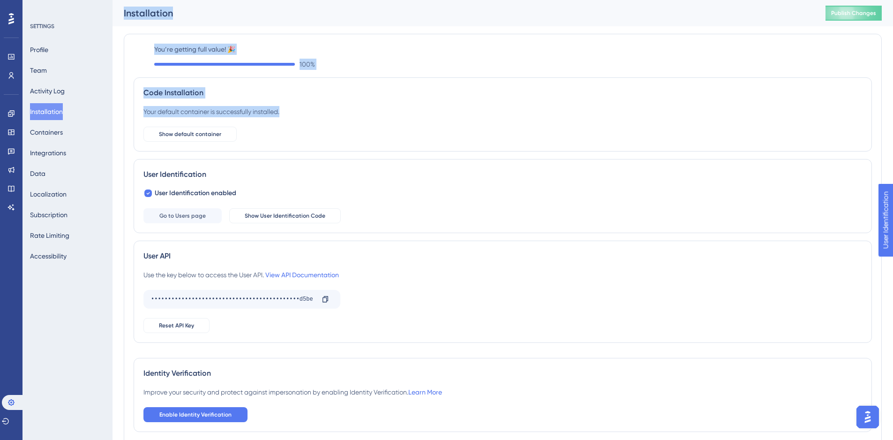
drag, startPoint x: 333, startPoint y: 108, endPoint x: 111, endPoint y: 101, distance: 222.3
click at [112, 101] on div "Performance Users Engagement Widgets Feedback Product Updates Knowledge Base AI…" at bounding box center [502, 235] width 780 height 471
click at [329, 87] on div "Code Installation" at bounding box center [502, 92] width 718 height 11
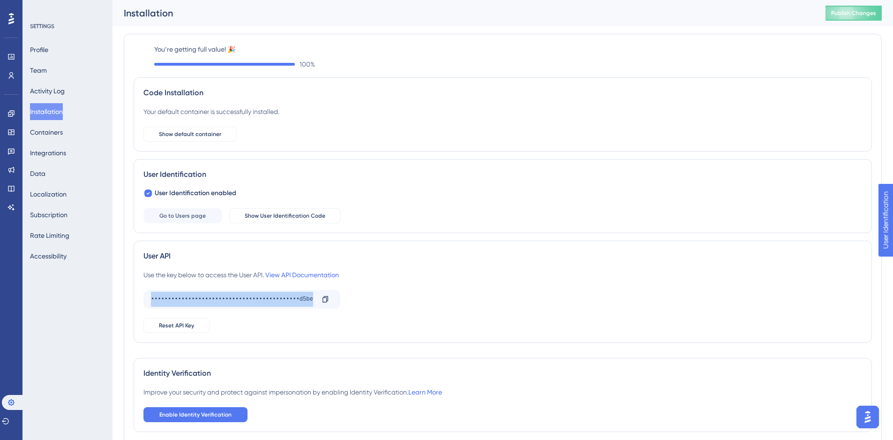
drag, startPoint x: 315, startPoint y: 300, endPoint x: 149, endPoint y: 303, distance: 166.9
click at [149, 303] on div "••••••••••••••••••••••••••••••••••••••••••••d5be Copy" at bounding box center [241, 299] width 197 height 19
click at [446, 262] on div "User API Use the key below to access the User API. View API Documentation •••••…" at bounding box center [503, 291] width 738 height 102
drag, startPoint x: 312, startPoint y: 302, endPoint x: 119, endPoint y: 303, distance: 193.6
click at [119, 303] on div "Performance Users Engagement Widgets Feedback Product Updates Knowledge Base AI…" at bounding box center [502, 235] width 780 height 471
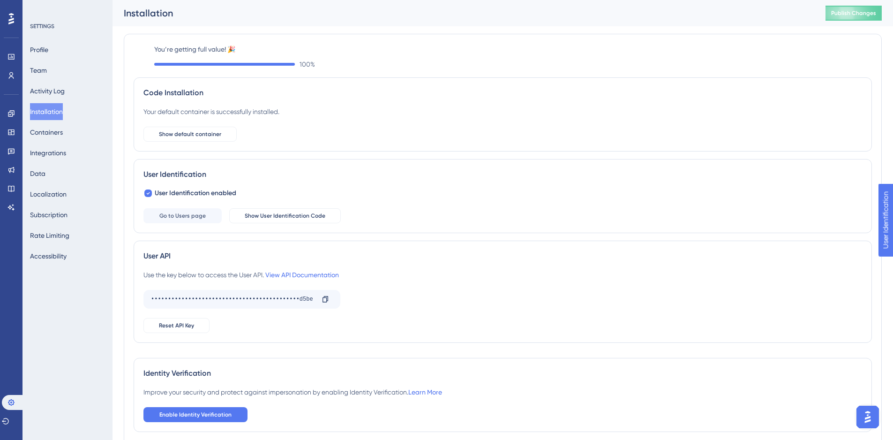
click at [413, 245] on div "User API Use the key below to access the User API. View API Documentation •••••…" at bounding box center [503, 291] width 738 height 102
click at [436, 246] on div "User API Use the key below to access the User API. View API Documentation •••••…" at bounding box center [503, 291] width 738 height 102
drag, startPoint x: 314, startPoint y: 299, endPoint x: 127, endPoint y: 301, distance: 187.5
click at [127, 301] on div "You’re getting full value! 🎉 100 % Code Installation Your default container is …" at bounding box center [503, 241] width 758 height 415
click at [419, 314] on div "Use the key below to access the User API. View API Documentation ••••••••••••••…" at bounding box center [502, 301] width 718 height 64
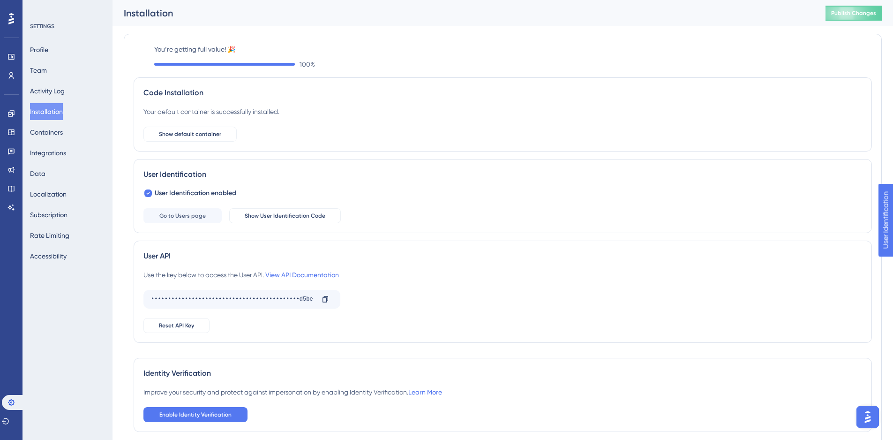
click at [144, 254] on div "User API" at bounding box center [502, 255] width 718 height 11
click at [14, 72] on icon at bounding box center [10, 75] width 7 height 7
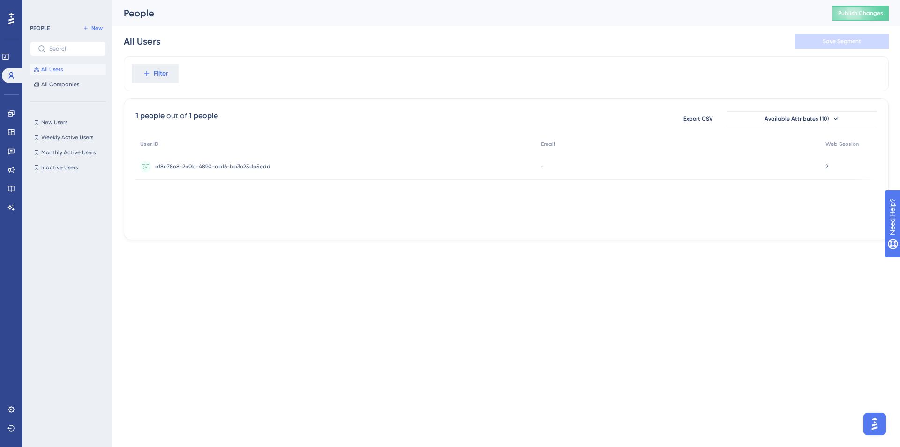
drag, startPoint x: 492, startPoint y: 223, endPoint x: 495, endPoint y: 226, distance: 5.0
click at [493, 224] on div "User ID Email Web Session e18e78c8-2c0b-4890-aa16-ba3c25dc5edd e18e78c8-2c0b-48…" at bounding box center [505, 182] width 741 height 94
click at [499, 229] on div "1 people out of 1 people Export CSV Available Attributes (10) User ID Email Web…" at bounding box center [506, 169] width 765 height 142
drag, startPoint x: 501, startPoint y: 227, endPoint x: 599, endPoint y: 222, distance: 98.1
click at [599, 222] on div "User ID Email Web Session e18e78c8-2c0b-4890-aa16-ba3c25dc5edd e18e78c8-2c0b-48…" at bounding box center [505, 182] width 741 height 94
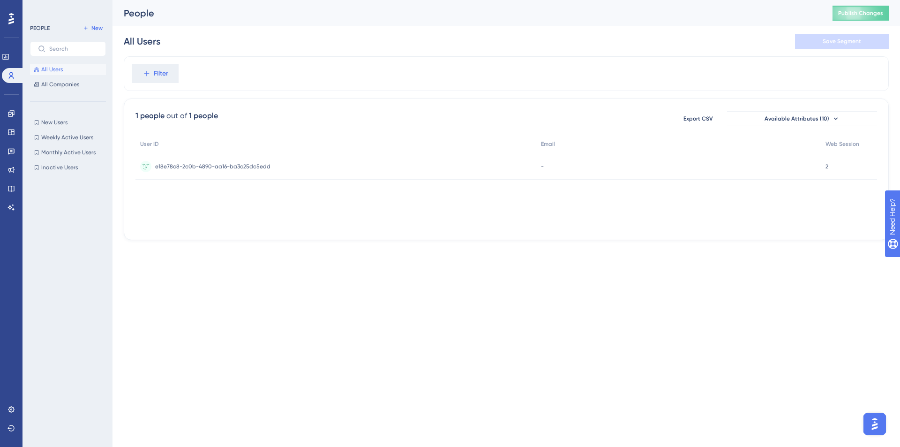
click at [523, 231] on div "1 people out of 1 people Export CSV Available Attributes (10) User ID Email Web…" at bounding box center [506, 169] width 765 height 142
click at [522, 221] on div "User ID Email Web Session e18e78c8-2c0b-4890-aa16-ba3c25dc5edd e18e78c8-2c0b-48…" at bounding box center [505, 182] width 741 height 94
